Goal: Navigation & Orientation: Find specific page/section

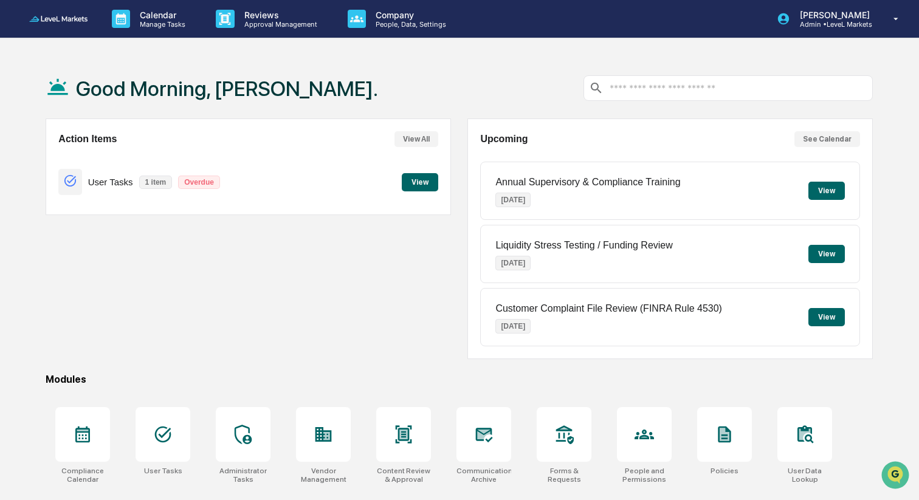
click at [417, 182] on button "View" at bounding box center [420, 182] width 36 height 18
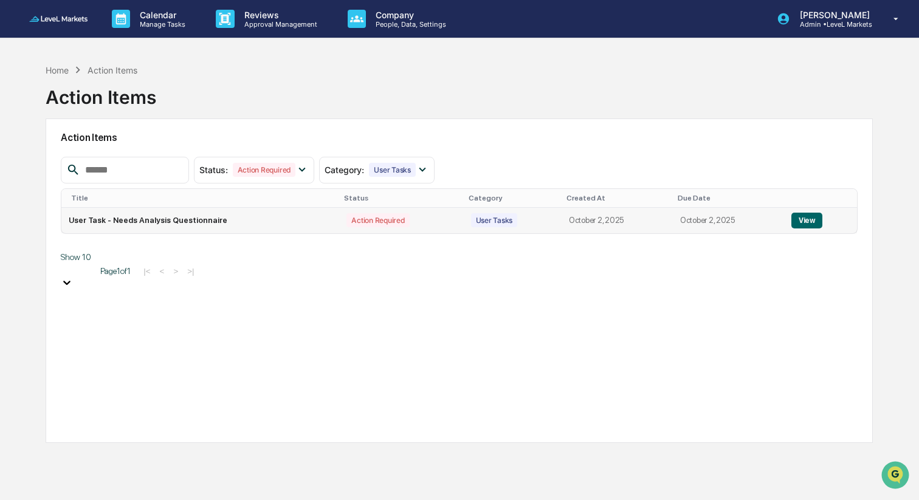
click at [805, 223] on button "View" at bounding box center [806, 221] width 31 height 16
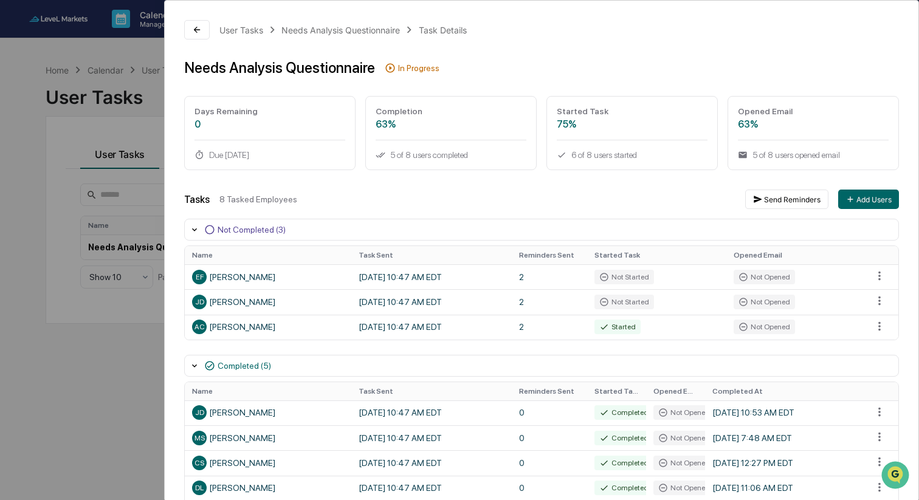
click at [105, 392] on div "User Tasks Needs Analysis Questionnaire Task Details Needs Analysis Questionnai…" at bounding box center [459, 250] width 919 height 500
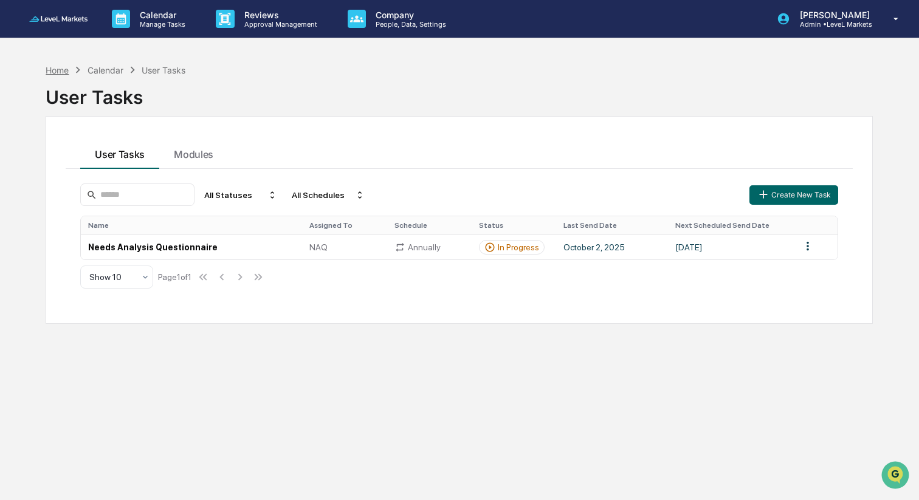
click at [60, 70] on div "Home" at bounding box center [57, 70] width 23 height 10
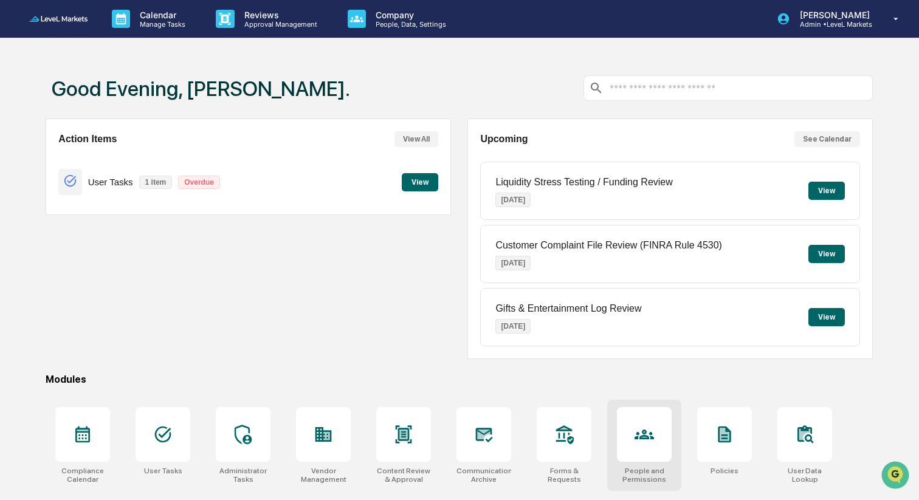
click at [636, 434] on icon at bounding box center [643, 434] width 19 height 19
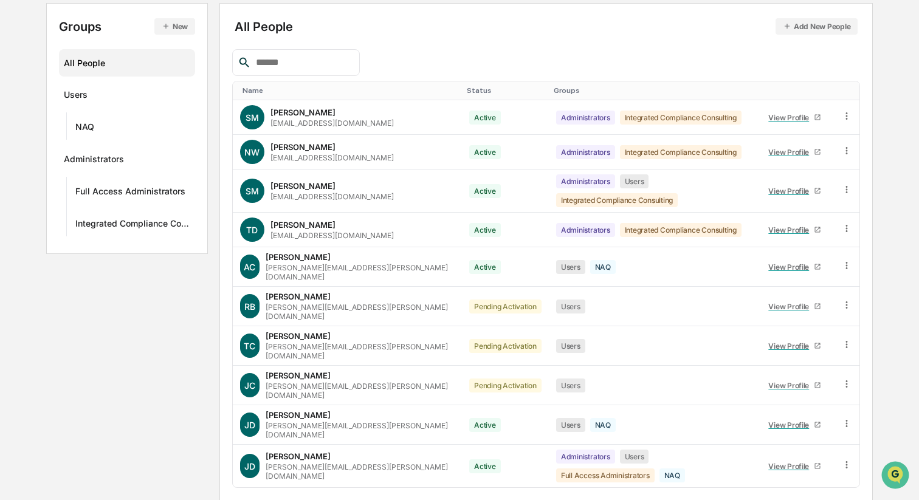
scroll to position [230, 0]
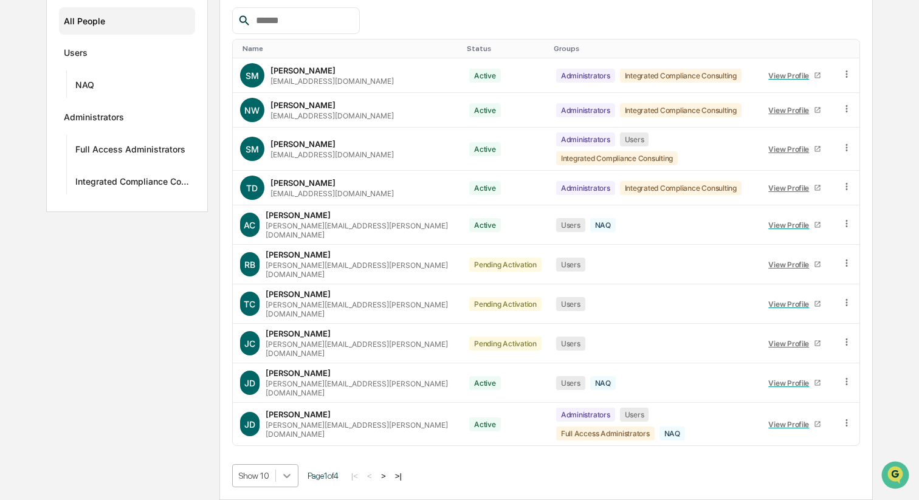
click at [288, 476] on body "Calendar Manage Tasks Reviews Approval Management Company People, Data, Setting…" at bounding box center [459, 162] width 919 height 676
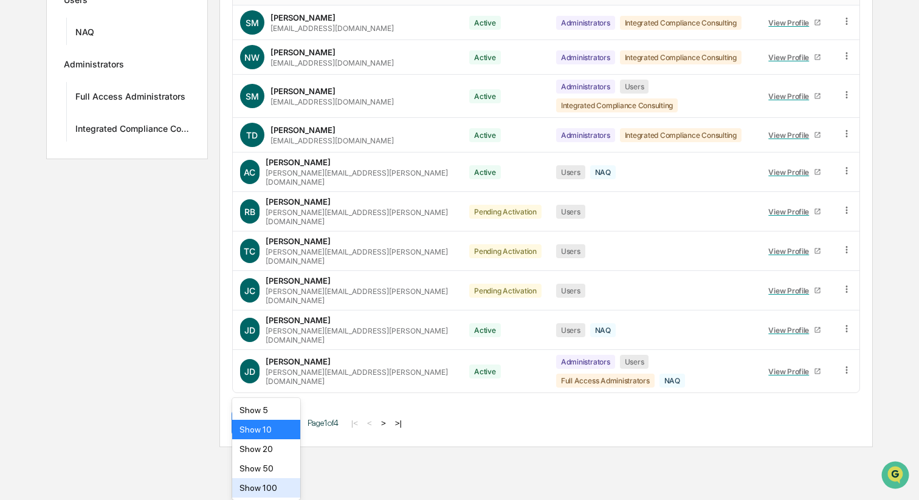
click at [280, 484] on div "Show 100" at bounding box center [266, 487] width 69 height 19
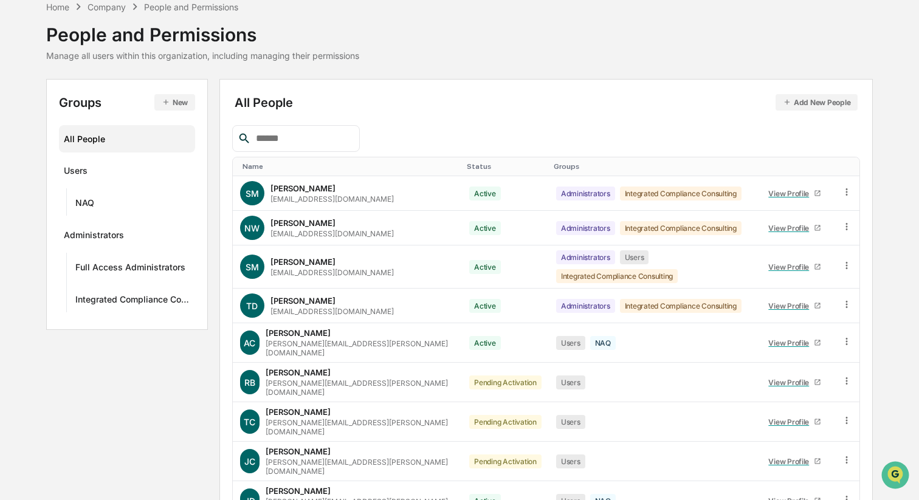
scroll to position [60, 0]
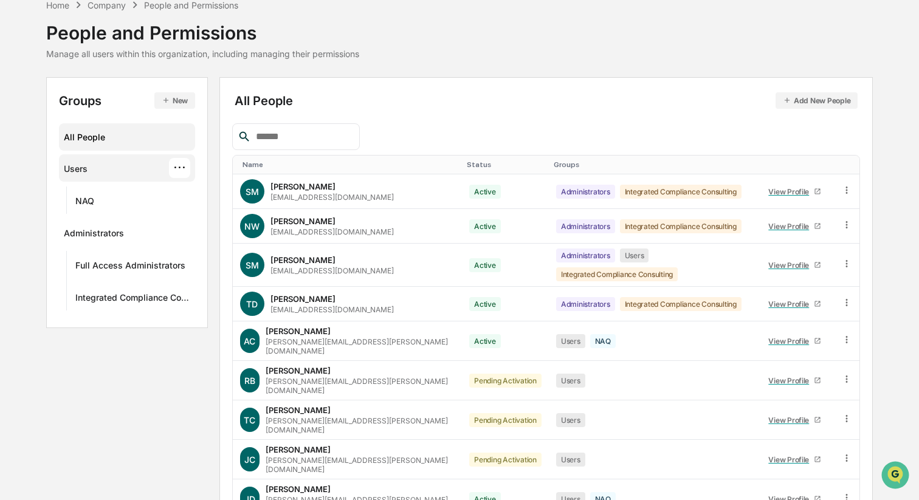
click at [89, 174] on div "Users ···" at bounding box center [127, 168] width 127 height 20
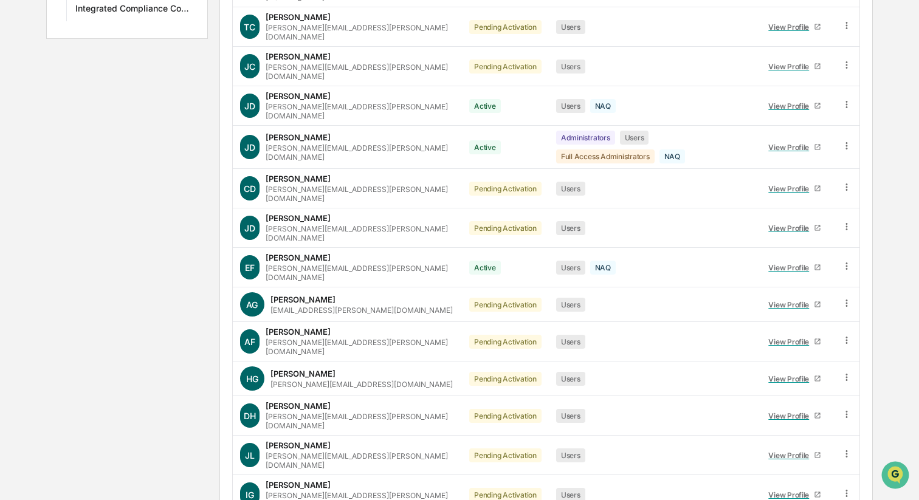
scroll to position [0, 0]
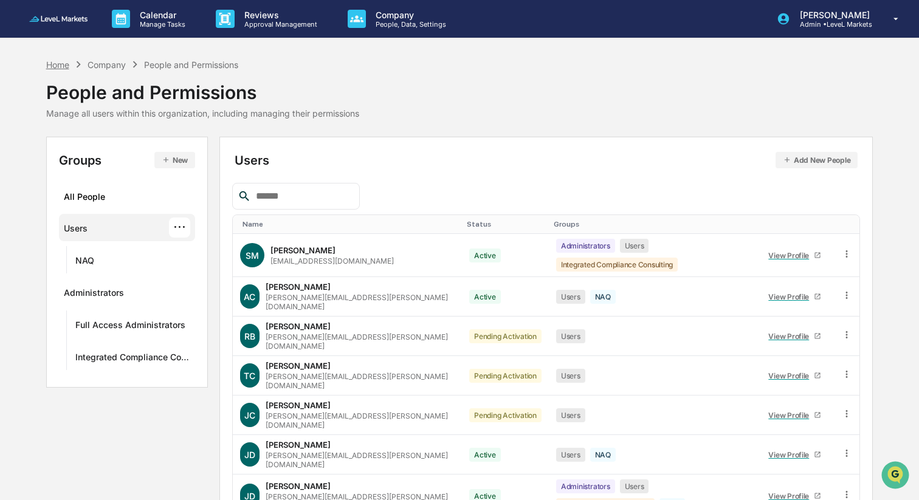
click at [60, 61] on div "Home" at bounding box center [57, 65] width 23 height 10
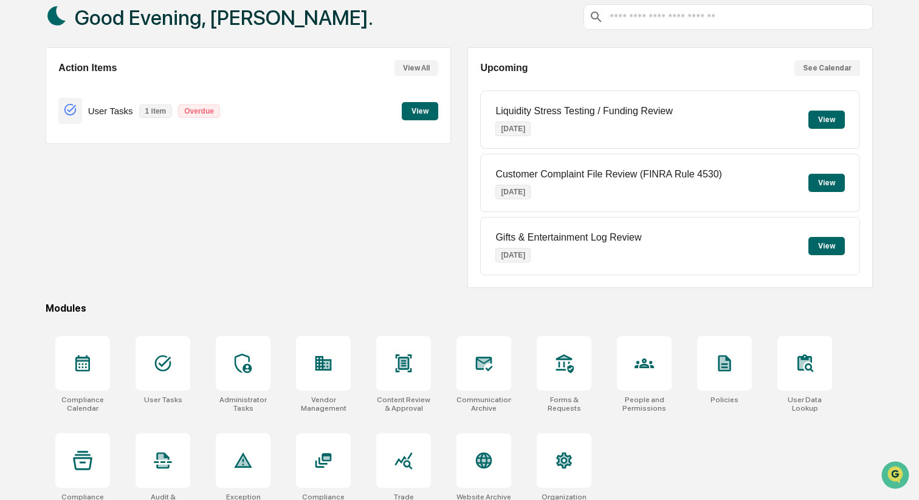
scroll to position [89, 0]
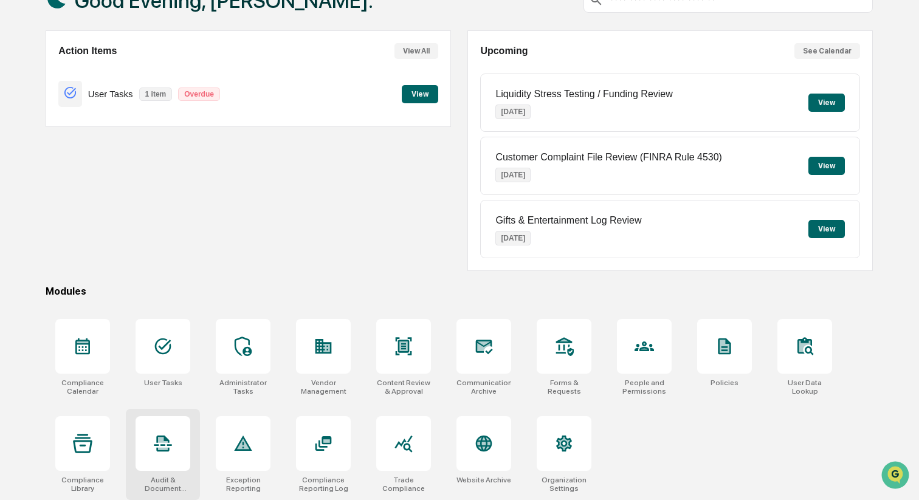
click at [182, 444] on div at bounding box center [163, 443] width 55 height 55
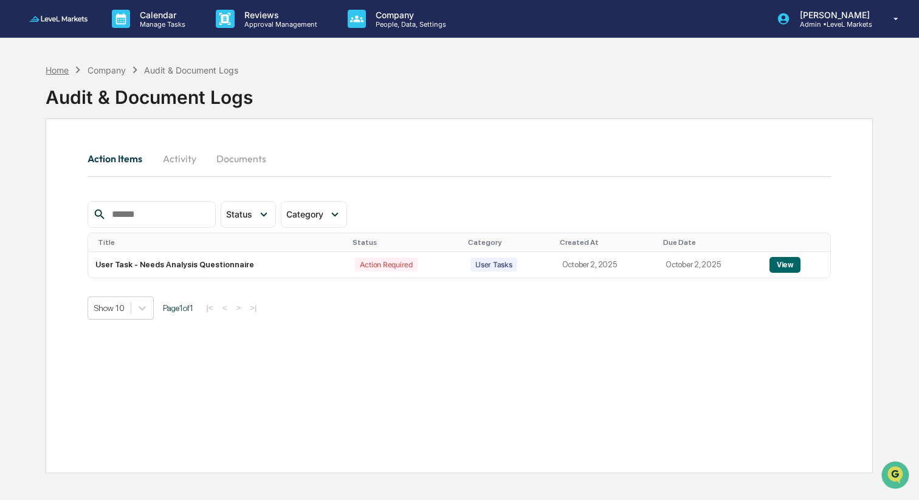
click at [57, 69] on div "Home" at bounding box center [57, 70] width 23 height 10
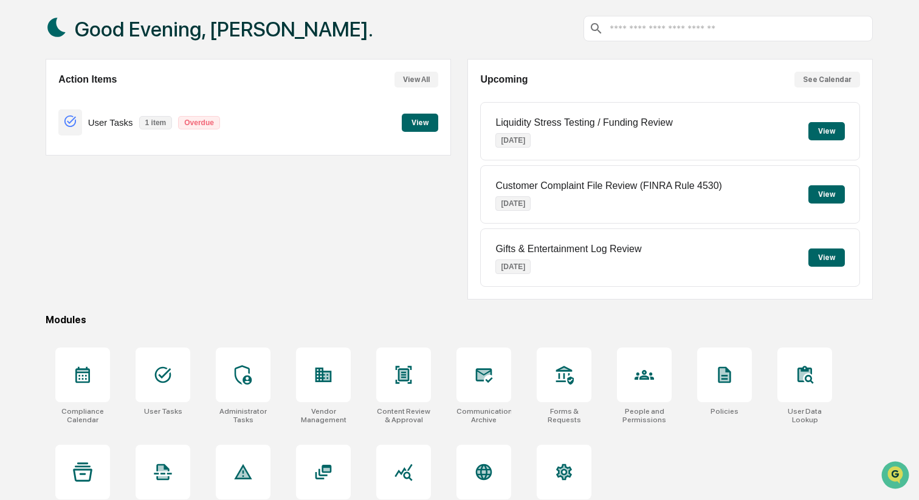
scroll to position [89, 0]
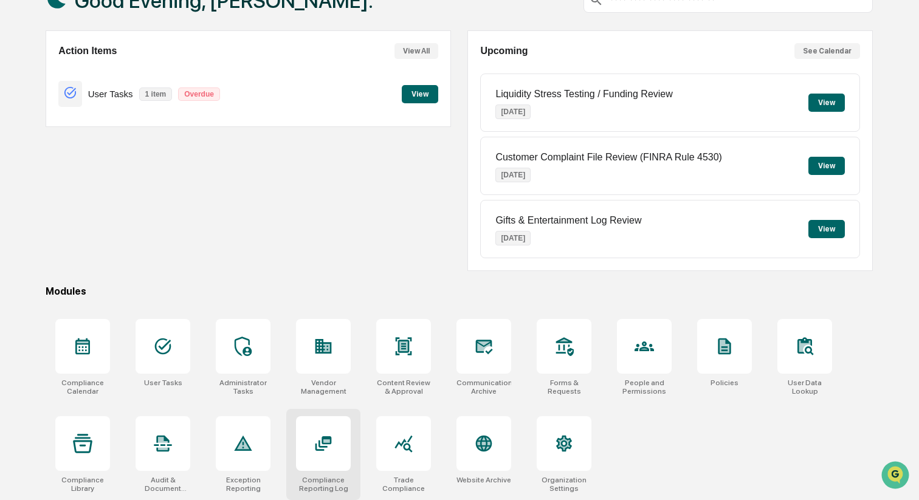
click at [318, 435] on icon at bounding box center [323, 443] width 19 height 19
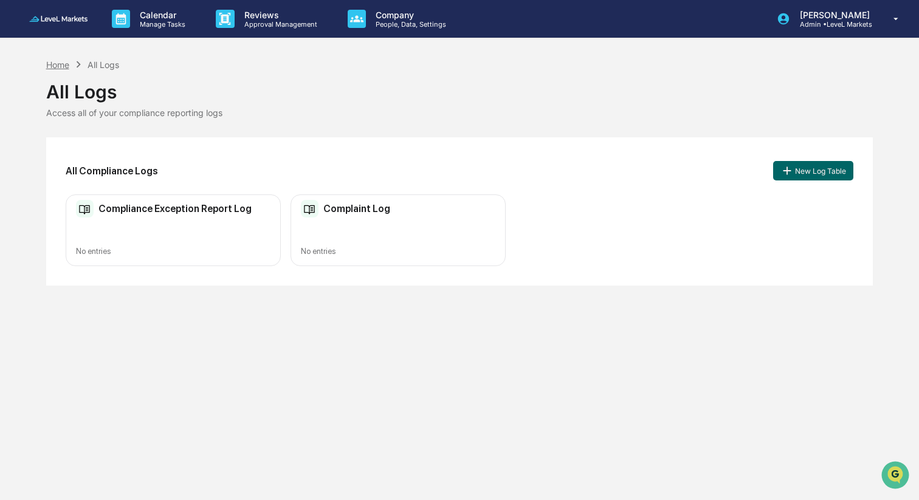
click at [57, 63] on div "Home" at bounding box center [57, 65] width 23 height 10
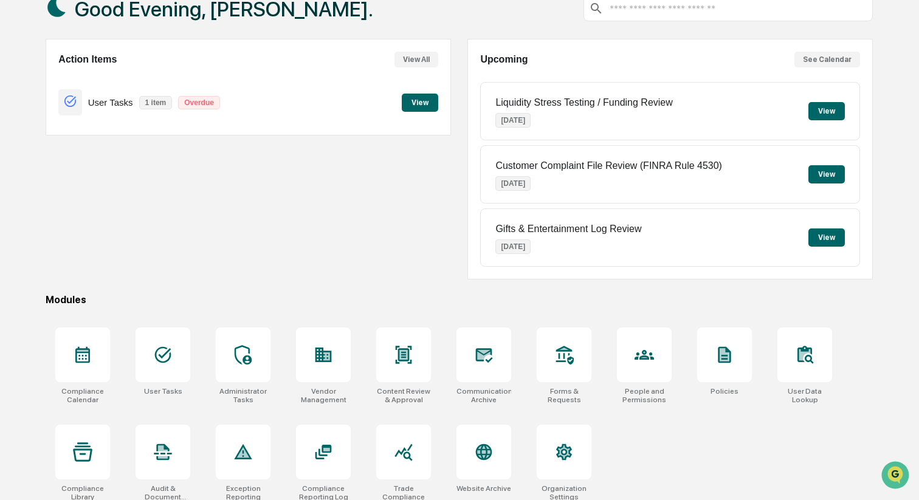
scroll to position [89, 0]
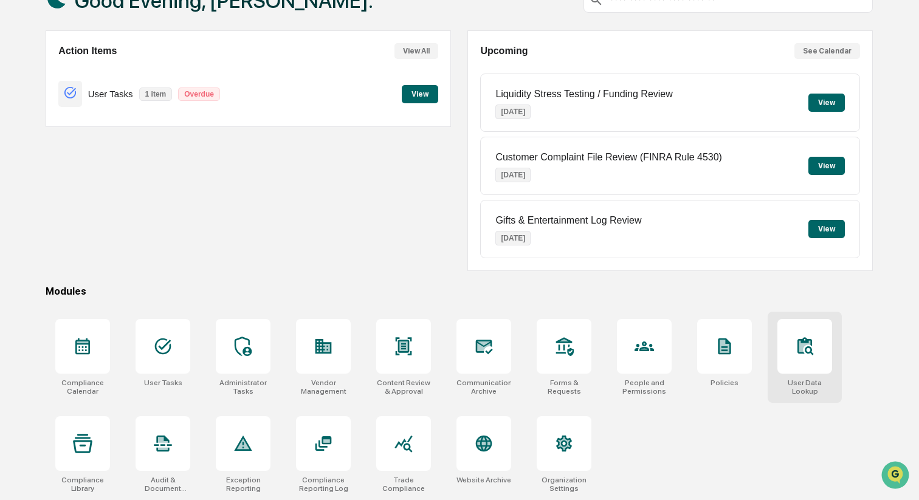
click at [815, 331] on div at bounding box center [804, 346] width 55 height 55
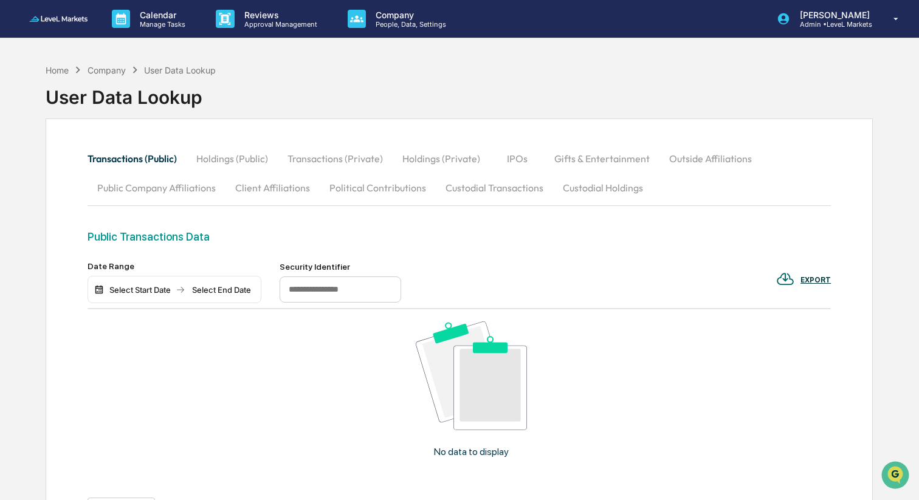
click at [239, 295] on div "Select Start Date Select End Date" at bounding box center [175, 290] width 174 height 28
click at [234, 289] on div "Select End Date" at bounding box center [221, 290] width 67 height 10
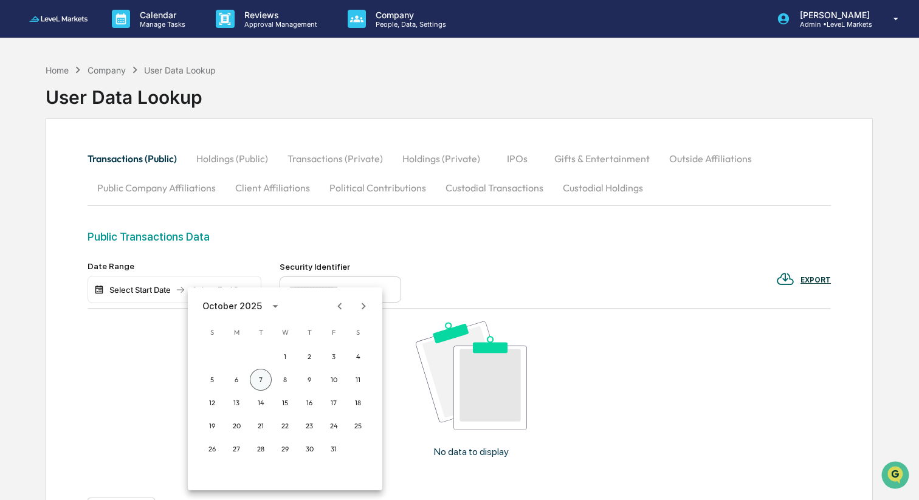
click at [261, 379] on button "7" at bounding box center [261, 380] width 22 height 22
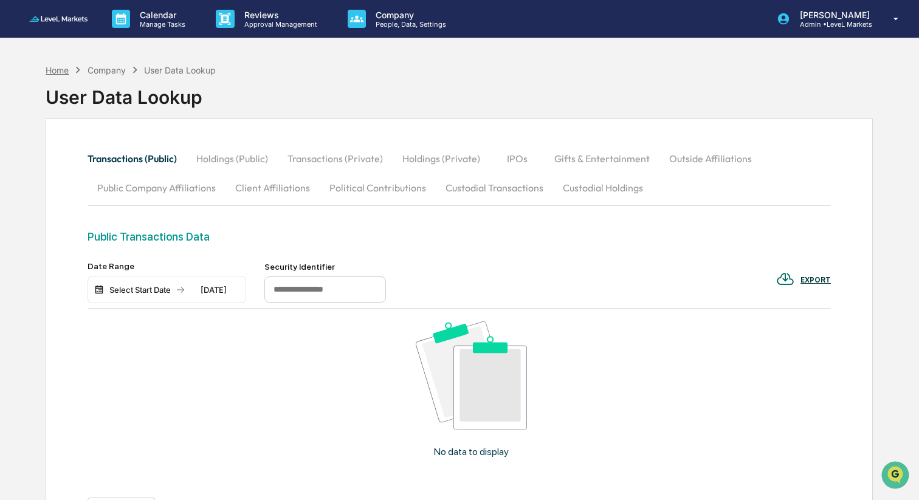
click at [58, 66] on div "Home" at bounding box center [57, 70] width 23 height 10
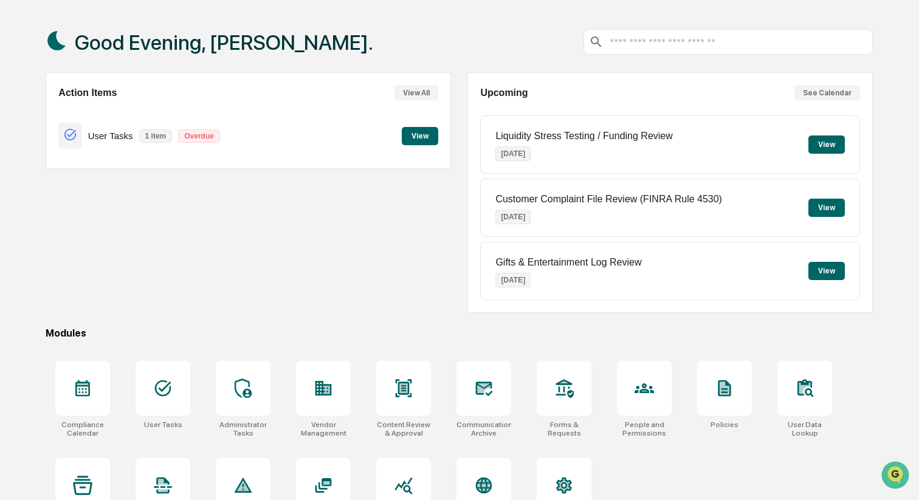
scroll to position [89, 0]
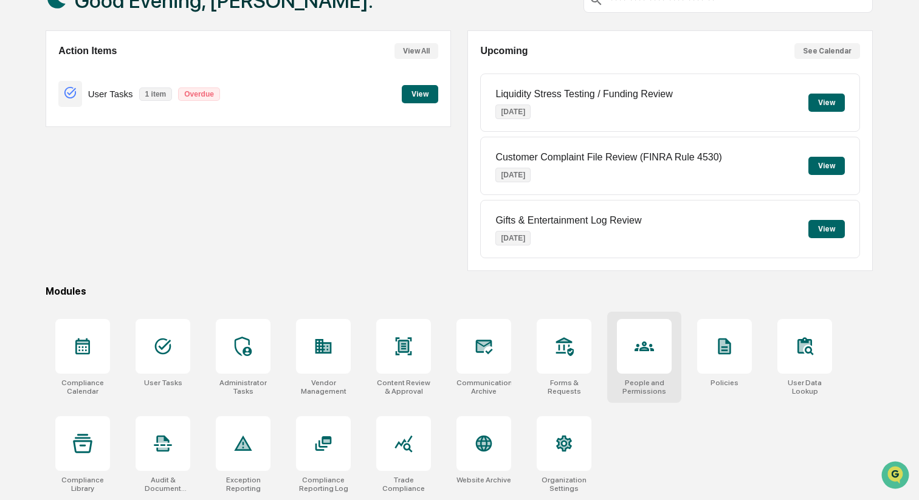
click at [647, 348] on icon at bounding box center [643, 346] width 19 height 10
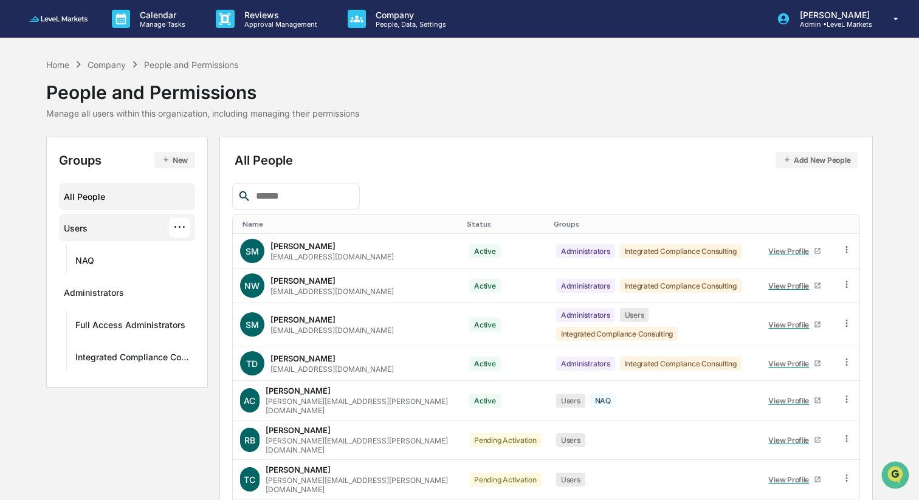
click at [112, 238] on div "Users ···" at bounding box center [127, 227] width 137 height 27
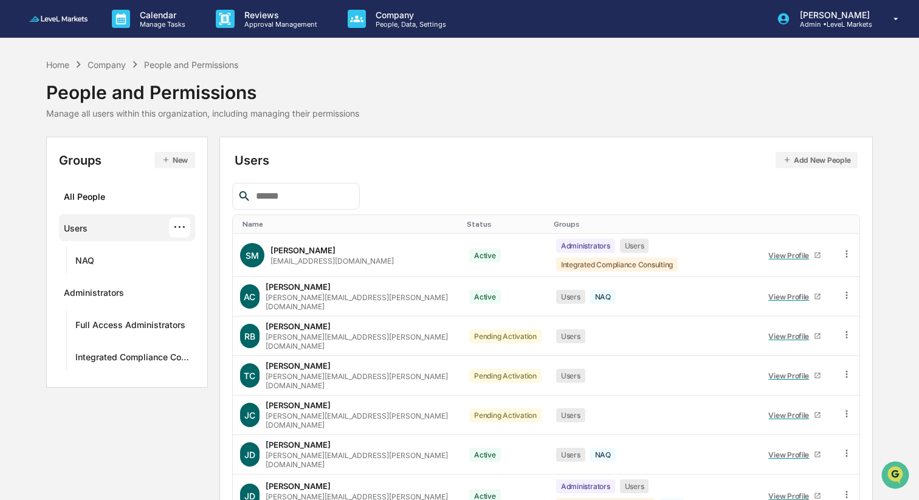
click at [185, 228] on div "···" at bounding box center [179, 228] width 21 height 20
click at [184, 227] on div "···" at bounding box center [179, 228] width 21 height 20
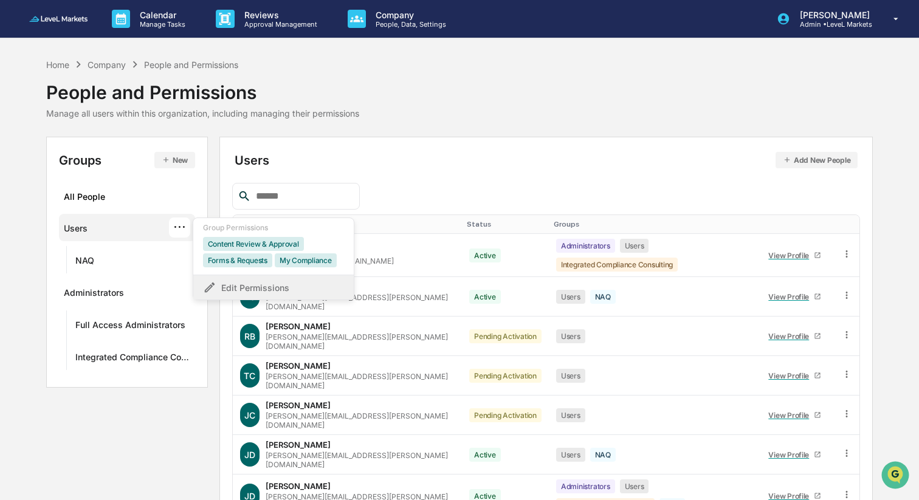
click at [249, 286] on div "Edit Permissions" at bounding box center [273, 287] width 141 height 15
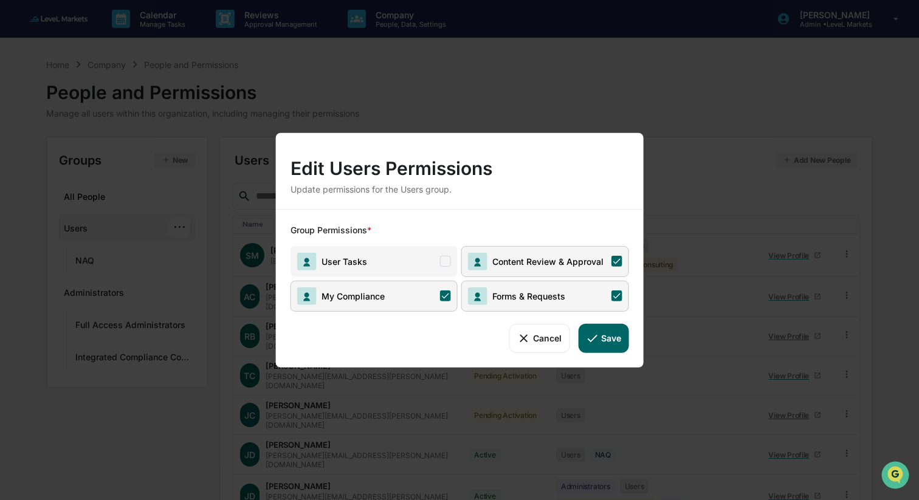
click at [536, 338] on button "Cancel" at bounding box center [539, 337] width 60 height 29
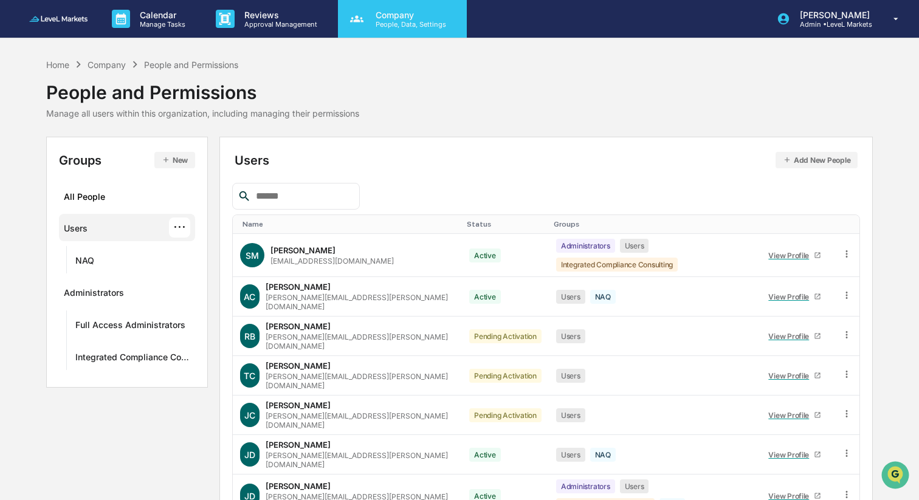
click at [396, 16] on p "Company" at bounding box center [409, 15] width 86 height 10
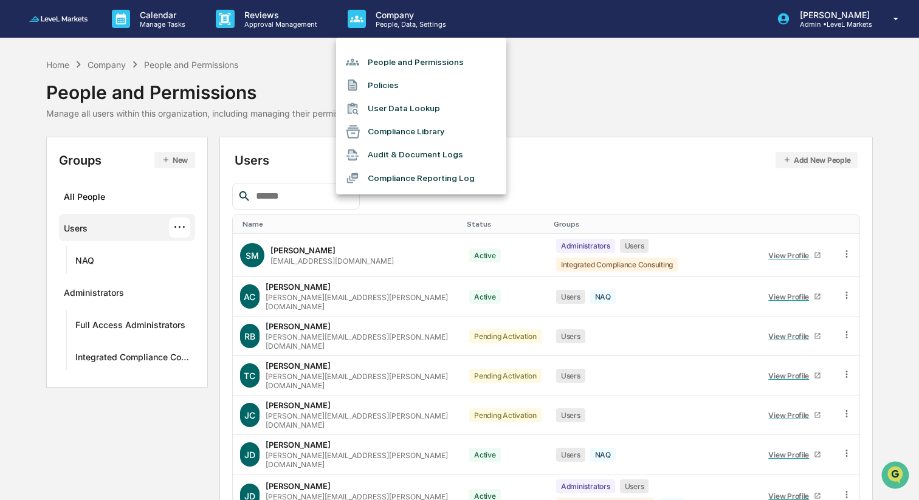
click at [382, 111] on li "User Data Lookup" at bounding box center [421, 108] width 170 height 23
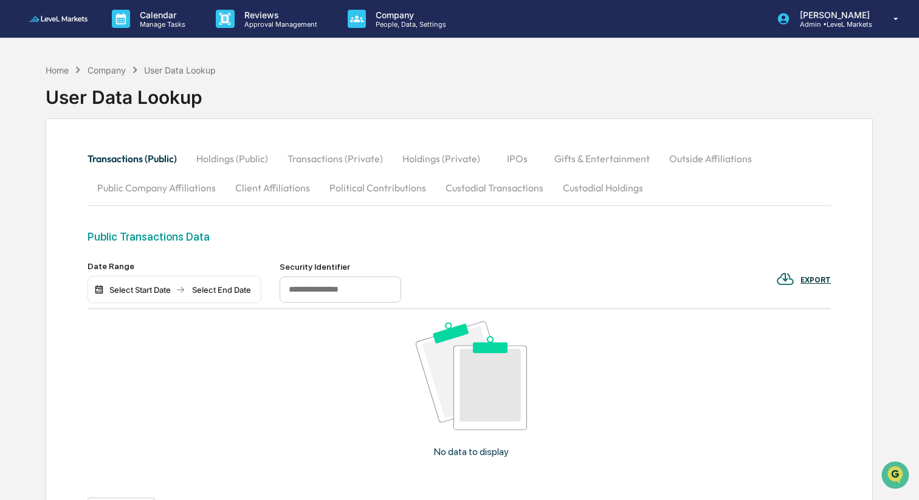
click at [418, 67] on div "Home Company User Data Lookup User Data Lookup" at bounding box center [459, 88] width 827 height 61
